Goal: Task Accomplishment & Management: Complete application form

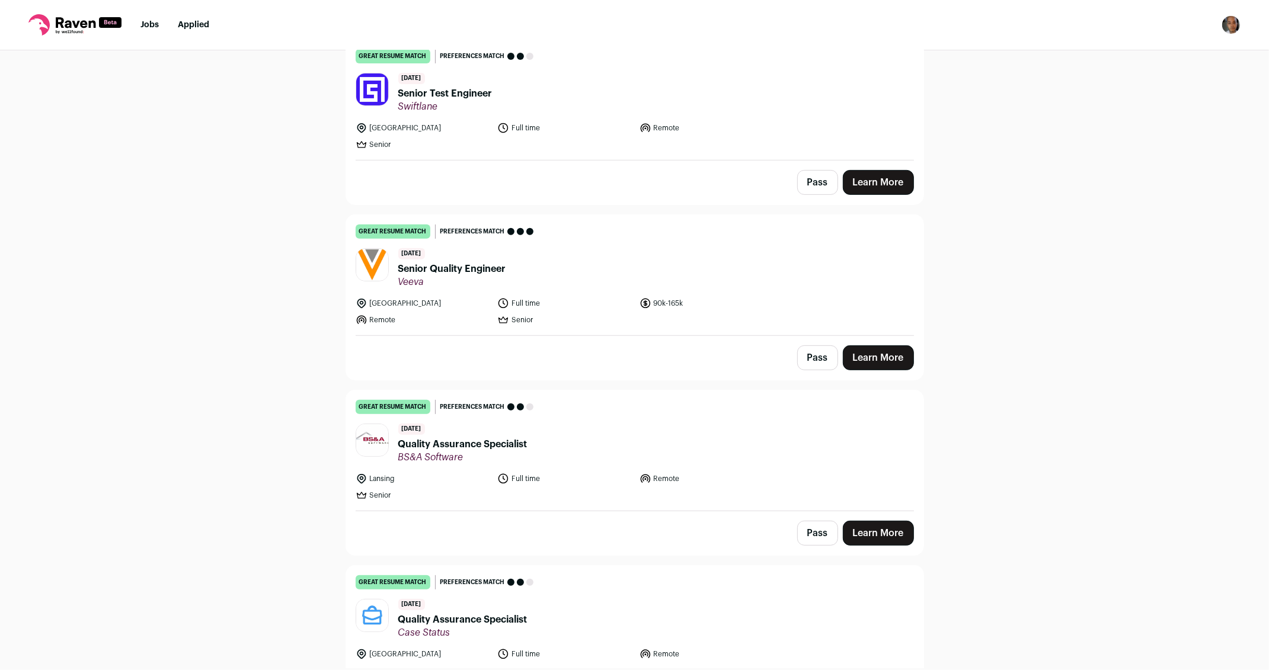
scroll to position [519, 0]
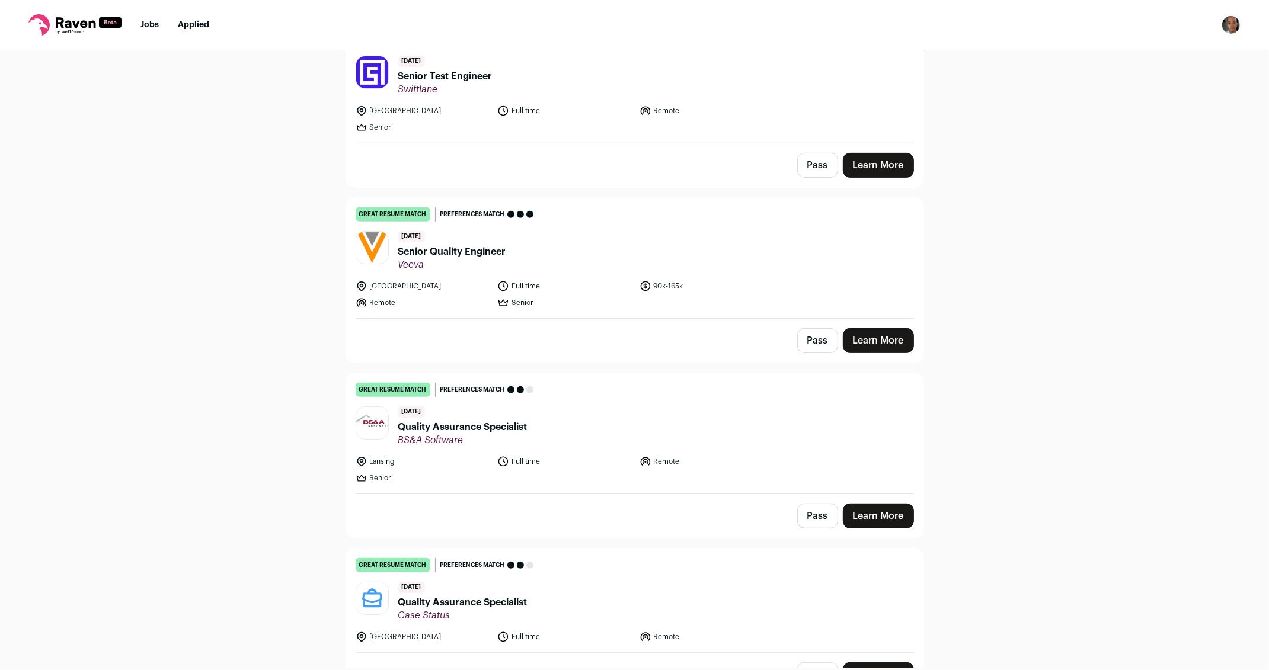
click at [870, 160] on link "Learn More" at bounding box center [878, 165] width 71 height 25
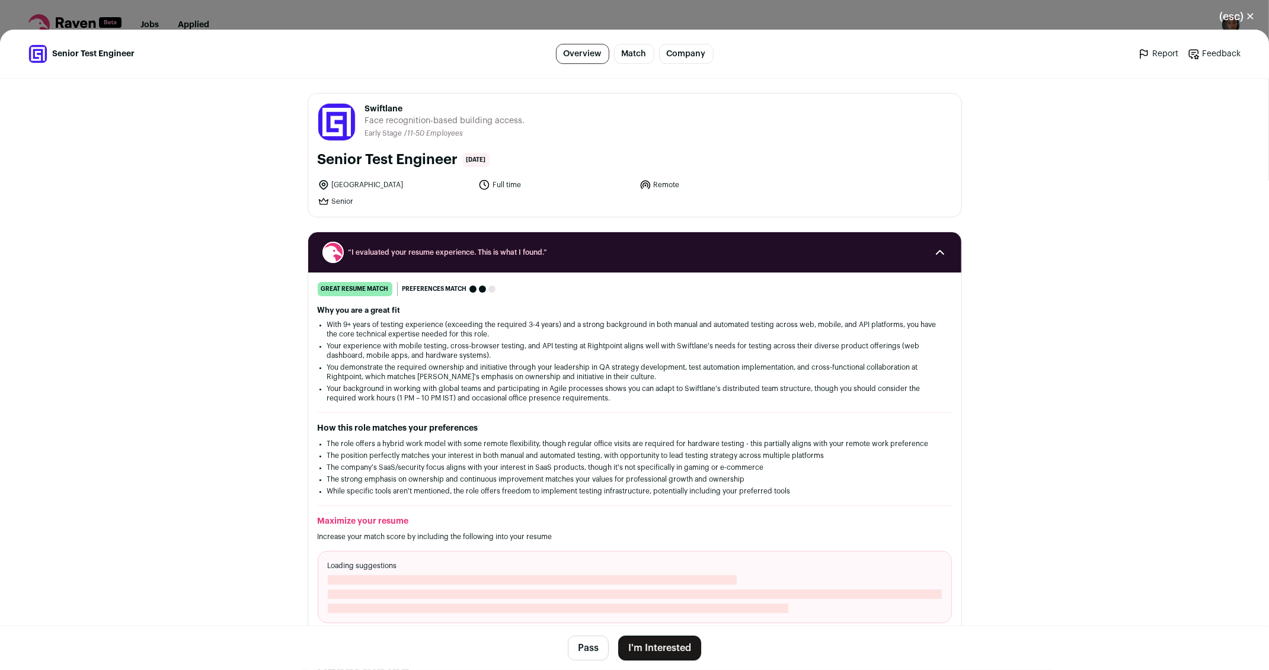
click at [660, 643] on button "I'm Interested" at bounding box center [659, 648] width 83 height 25
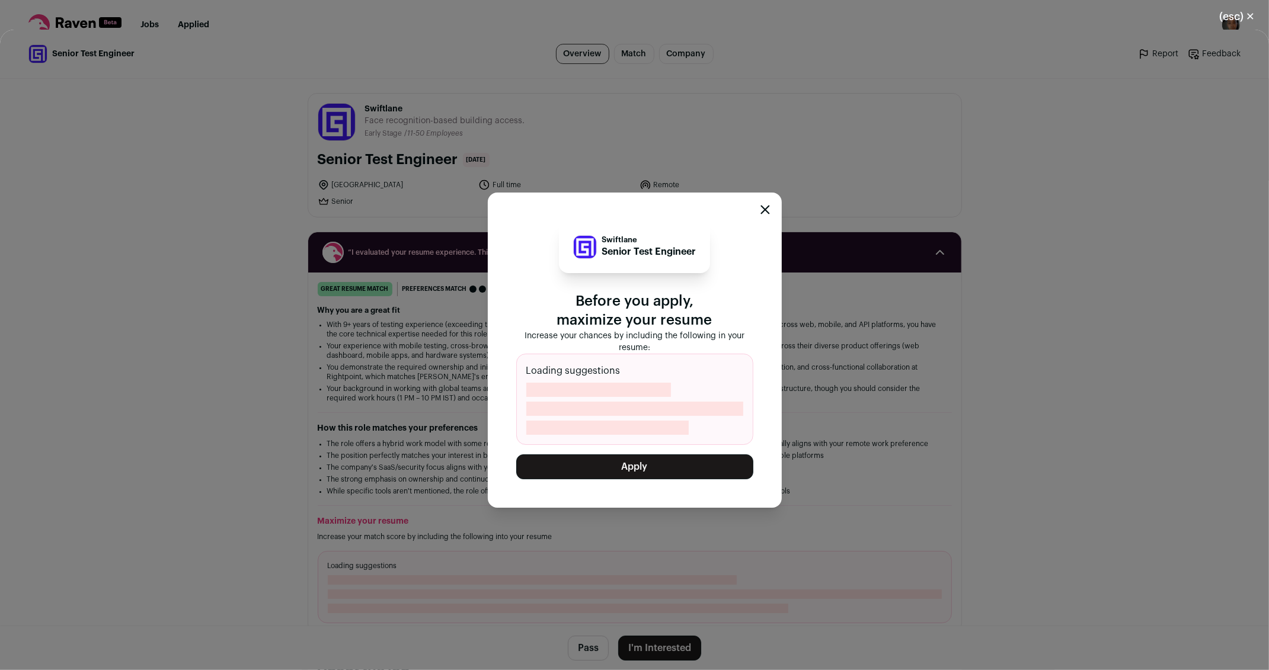
click at [637, 467] on button "Apply" at bounding box center [634, 467] width 237 height 25
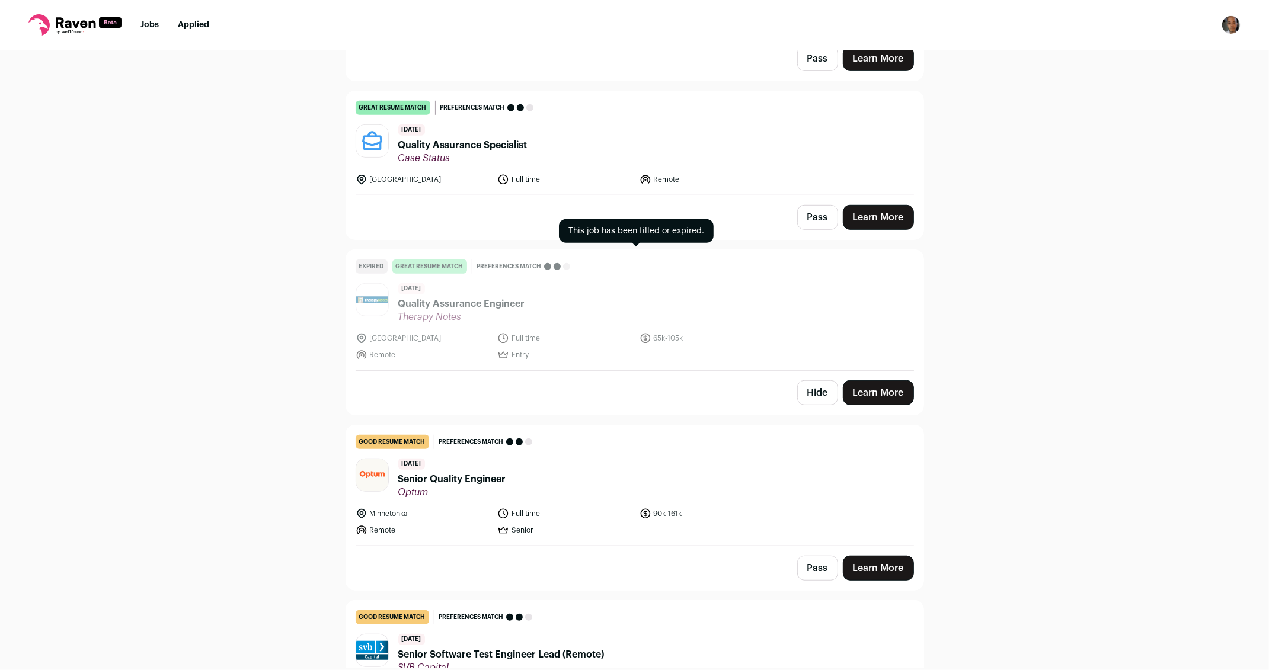
scroll to position [800, 0]
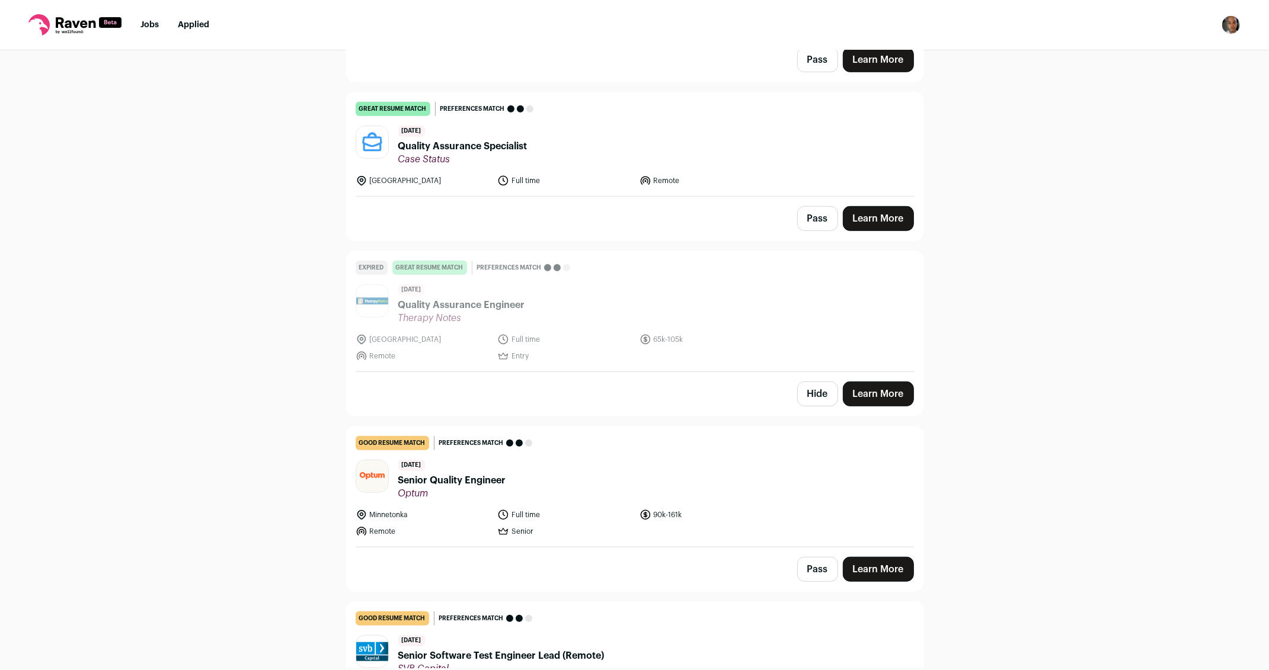
click at [883, 565] on link "Learn More" at bounding box center [878, 569] width 71 height 25
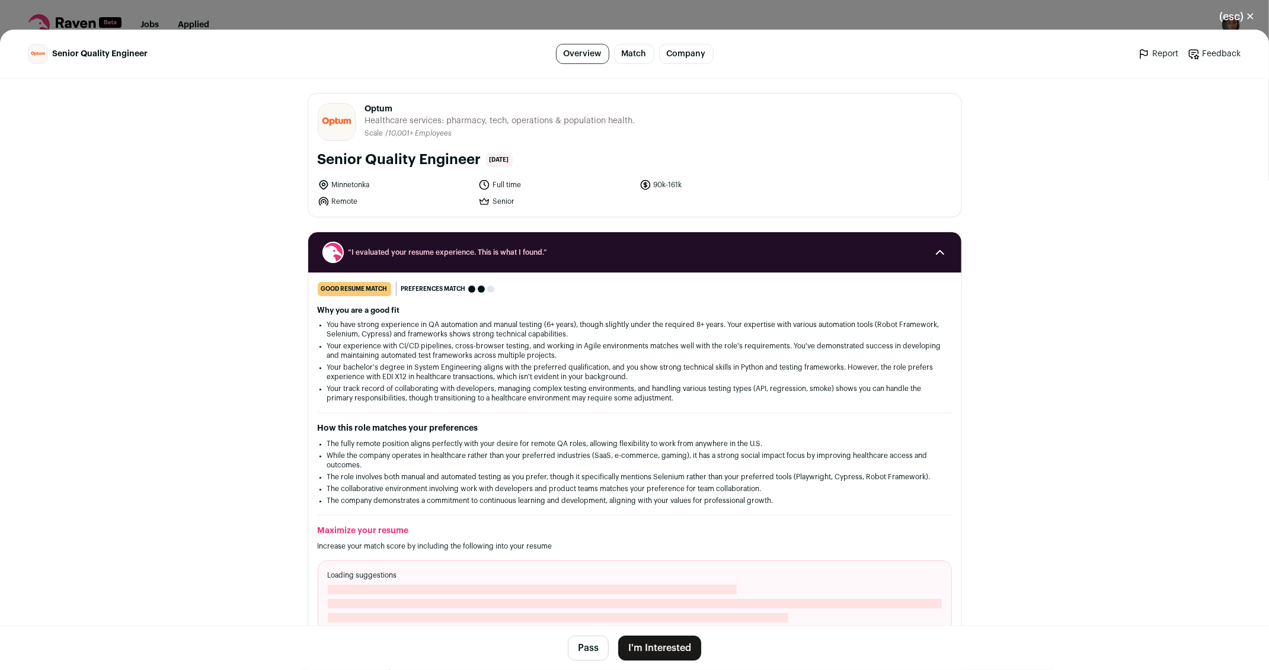
click at [667, 650] on button "I'm Interested" at bounding box center [659, 648] width 83 height 25
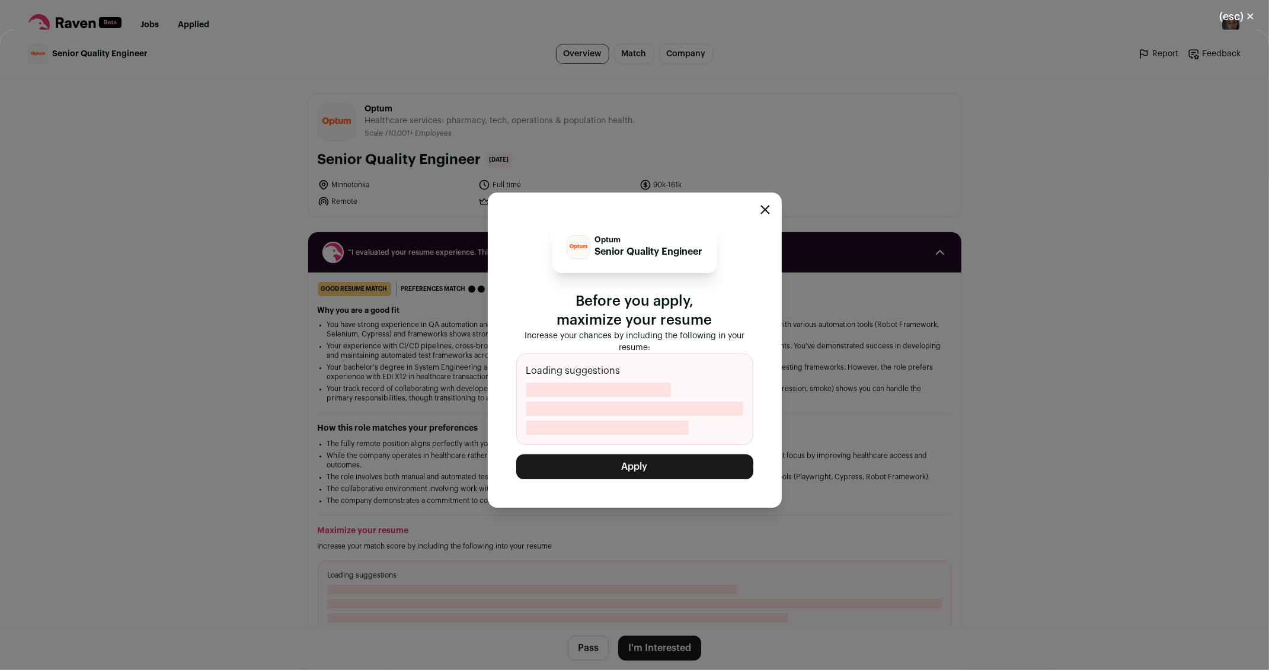
click at [612, 465] on button "Apply" at bounding box center [634, 467] width 237 height 25
